Goal: Transaction & Acquisition: Purchase product/service

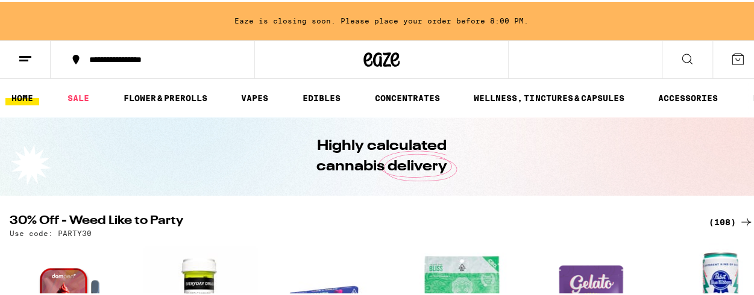
click at [716, 221] on div "(108)" at bounding box center [730, 220] width 45 height 14
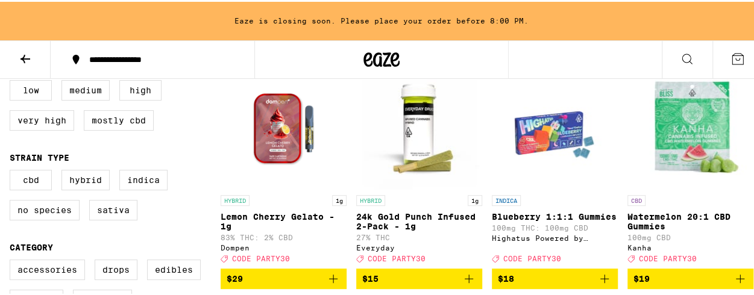
scroll to position [152, 0]
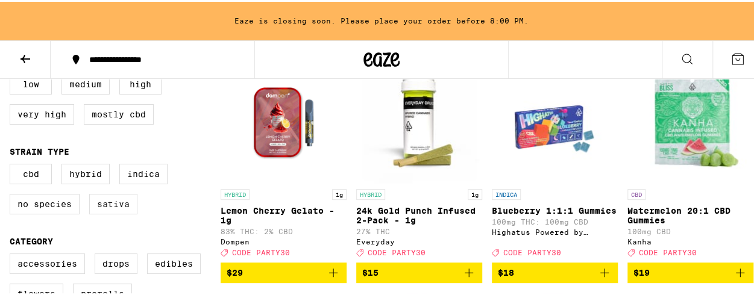
click at [99, 208] on label "Sativa" at bounding box center [113, 202] width 48 height 20
click at [13, 164] on input "Sativa" at bounding box center [12, 164] width 1 height 1
checkbox input "true"
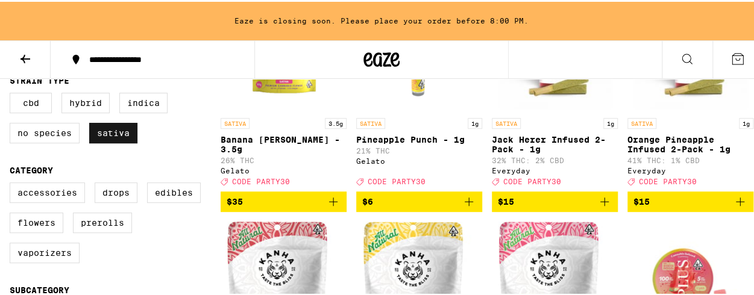
scroll to position [225, 0]
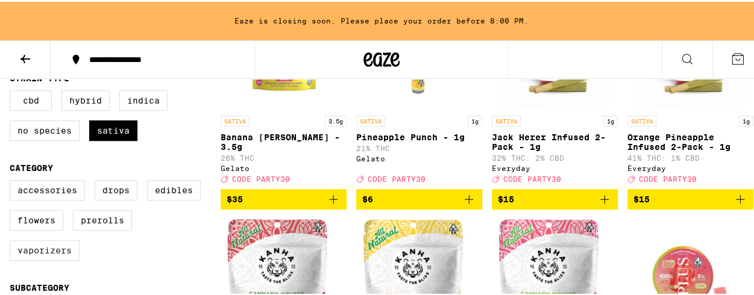
click at [30, 257] on label "Vaporizers" at bounding box center [45, 249] width 70 height 20
click at [13, 181] on input "Vaporizers" at bounding box center [12, 180] width 1 height 1
checkbox input "true"
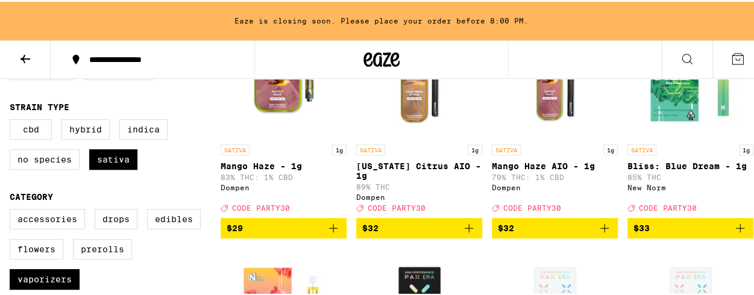
scroll to position [204, 0]
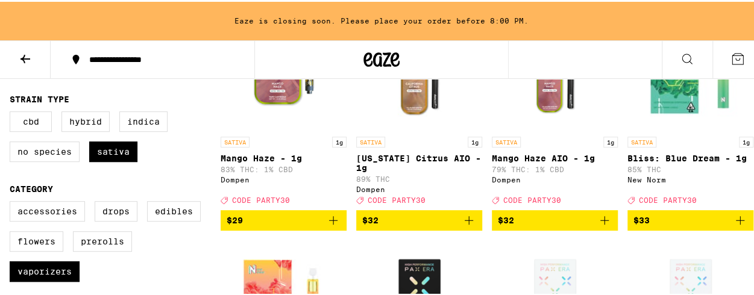
click at [733, 226] on icon "Add to bag" at bounding box center [740, 218] width 14 height 14
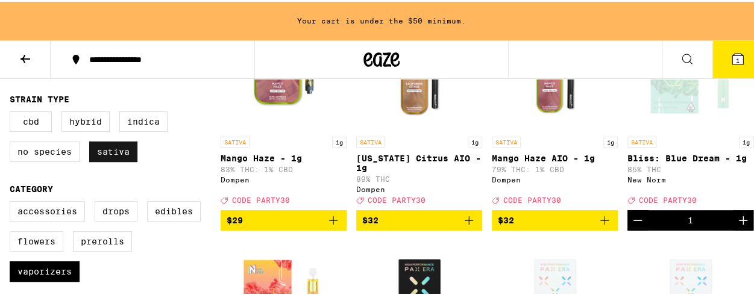
click at [118, 160] on label "Sativa" at bounding box center [113, 150] width 48 height 20
click at [13, 112] on input "Sativa" at bounding box center [12, 111] width 1 height 1
checkbox input "false"
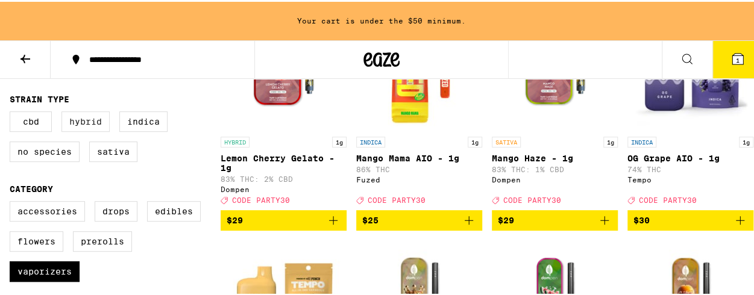
click at [81, 122] on label "Hybrid" at bounding box center [85, 120] width 48 height 20
click at [13, 112] on input "Hybrid" at bounding box center [12, 111] width 1 height 1
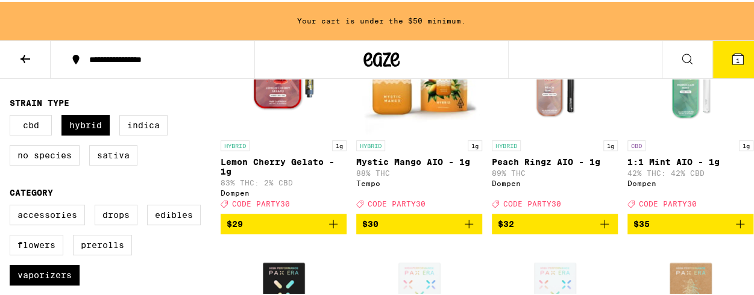
scroll to position [202, 0]
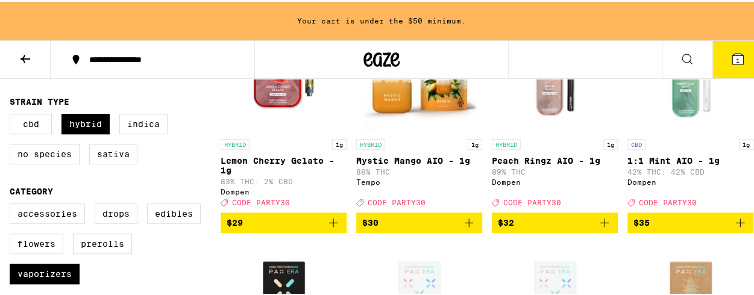
click at [461, 228] on icon "Add to bag" at bounding box center [468, 221] width 14 height 14
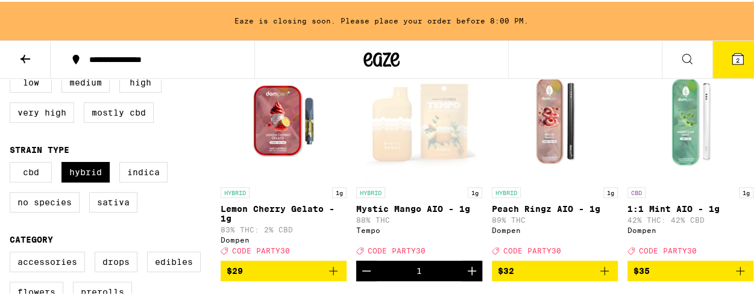
scroll to position [154, 0]
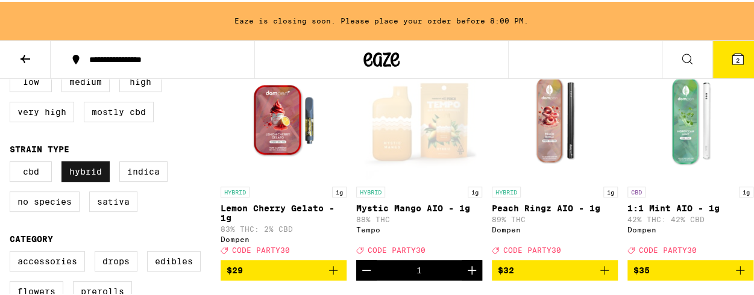
click at [87, 168] on label "Hybrid" at bounding box center [85, 170] width 48 height 20
click at [13, 162] on input "Hybrid" at bounding box center [12, 161] width 1 height 1
checkbox input "false"
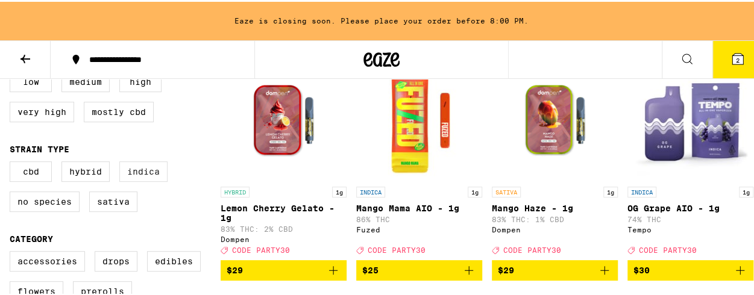
click at [140, 176] on label "Indica" at bounding box center [143, 170] width 48 height 20
click at [13, 162] on input "Indica" at bounding box center [12, 161] width 1 height 1
checkbox input "true"
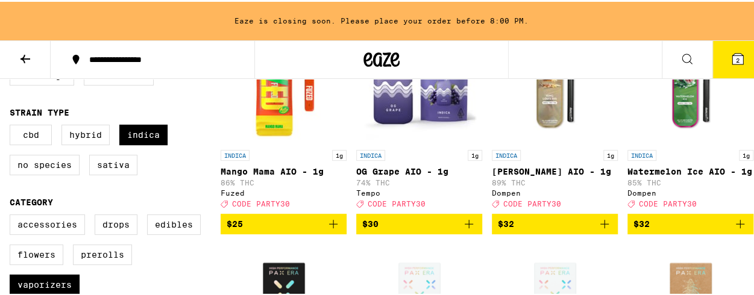
scroll to position [193, 0]
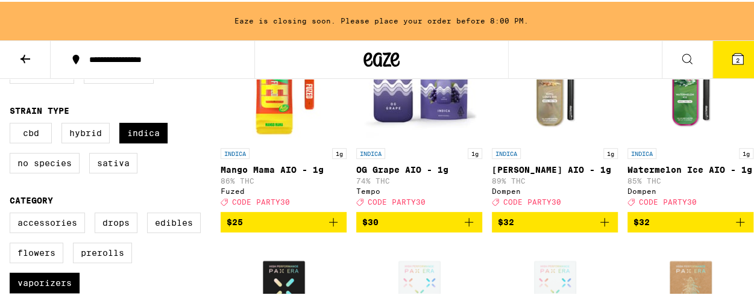
click at [318, 228] on span "$25" at bounding box center [284, 220] width 114 height 14
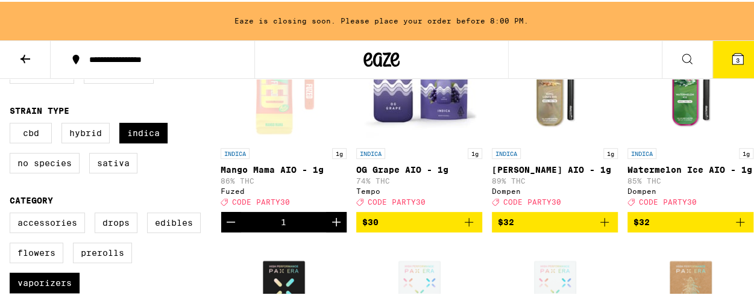
click at [733, 53] on icon at bounding box center [737, 57] width 11 height 11
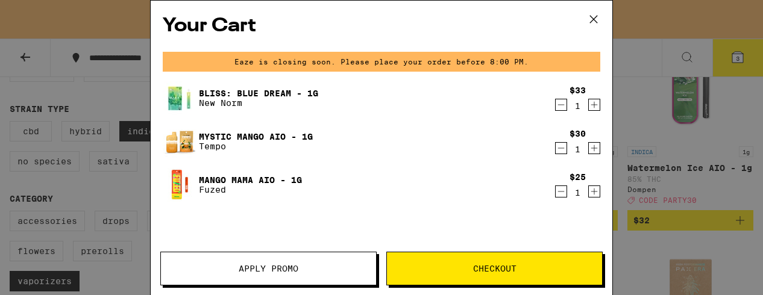
click at [201, 278] on button "Apply Promo" at bounding box center [268, 269] width 216 height 34
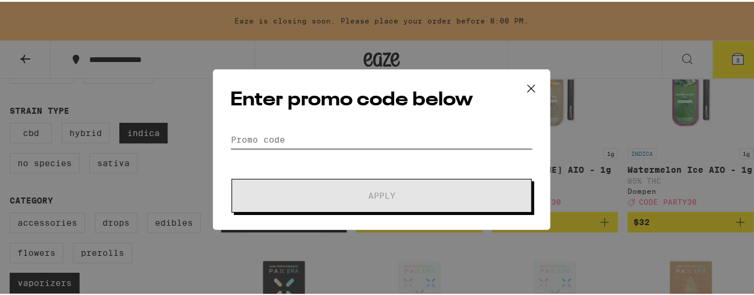
click at [277, 135] on input "Promo Code" at bounding box center [381, 138] width 302 height 18
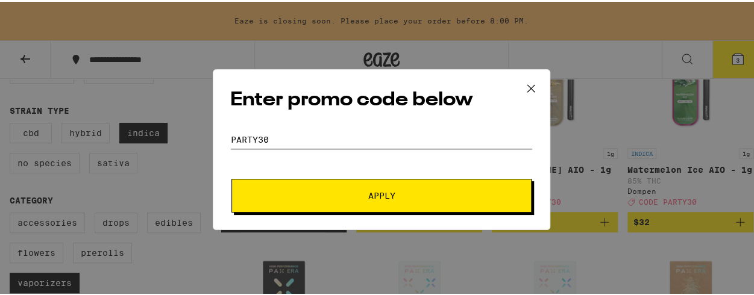
type input "party30"
click at [231, 177] on button "Apply" at bounding box center [381, 194] width 300 height 34
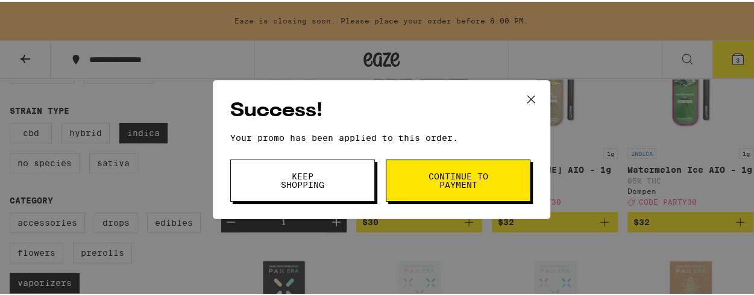
click at [443, 177] on span "Continue to payment" at bounding box center [457, 178] width 61 height 17
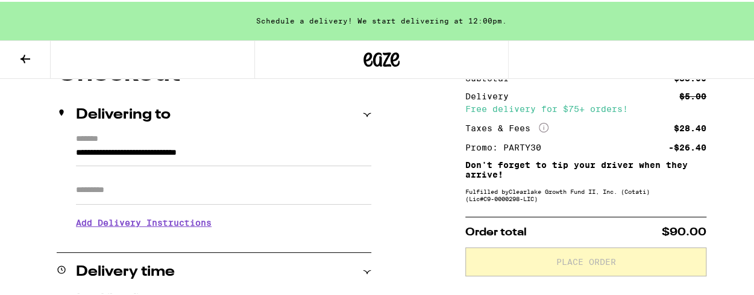
scroll to position [123, 0]
